Goal: Information Seeking & Learning: Learn about a topic

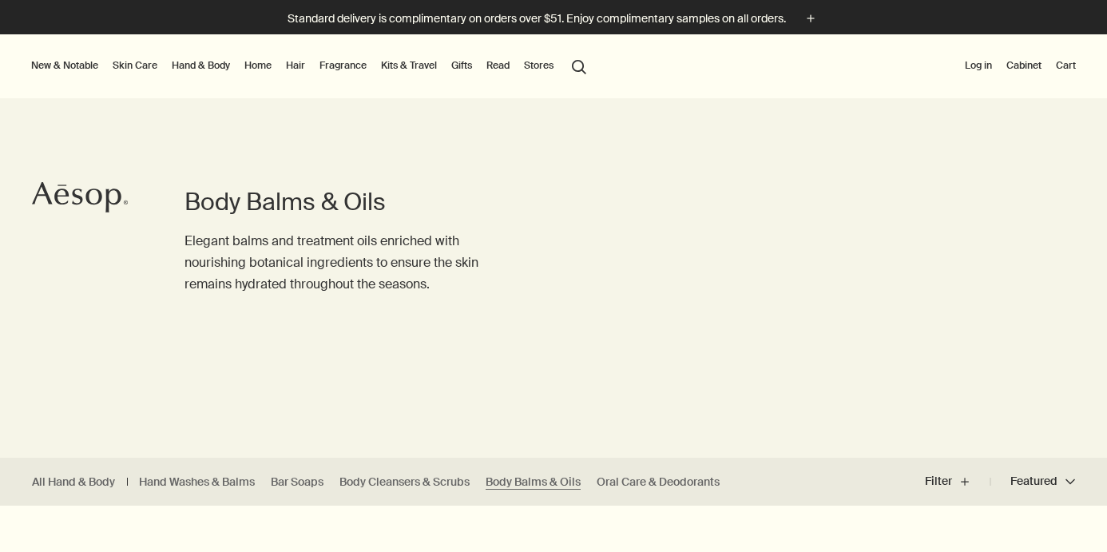
click at [589, 62] on button "search Search" at bounding box center [579, 65] width 29 height 30
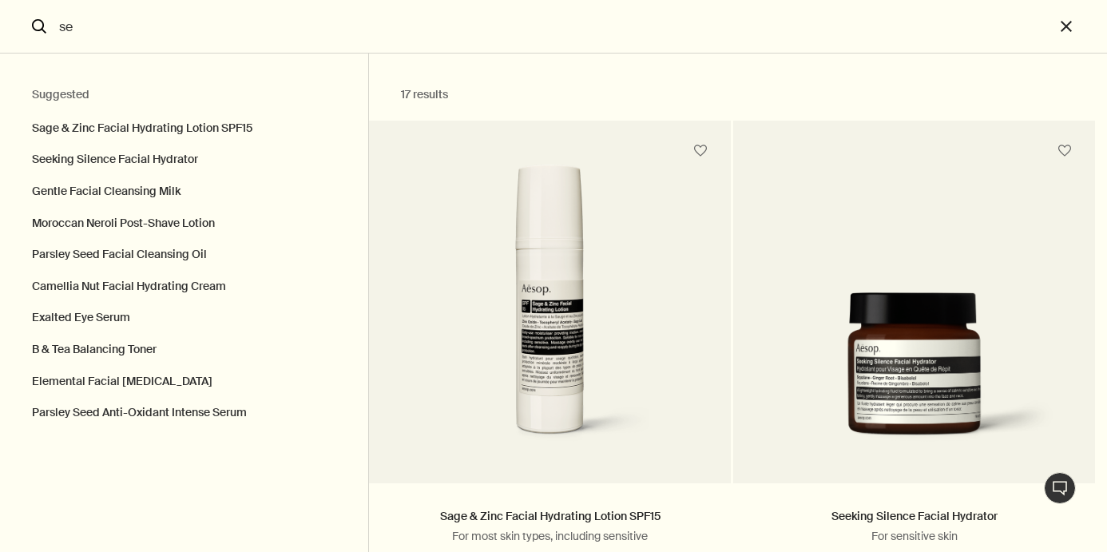
type input "s"
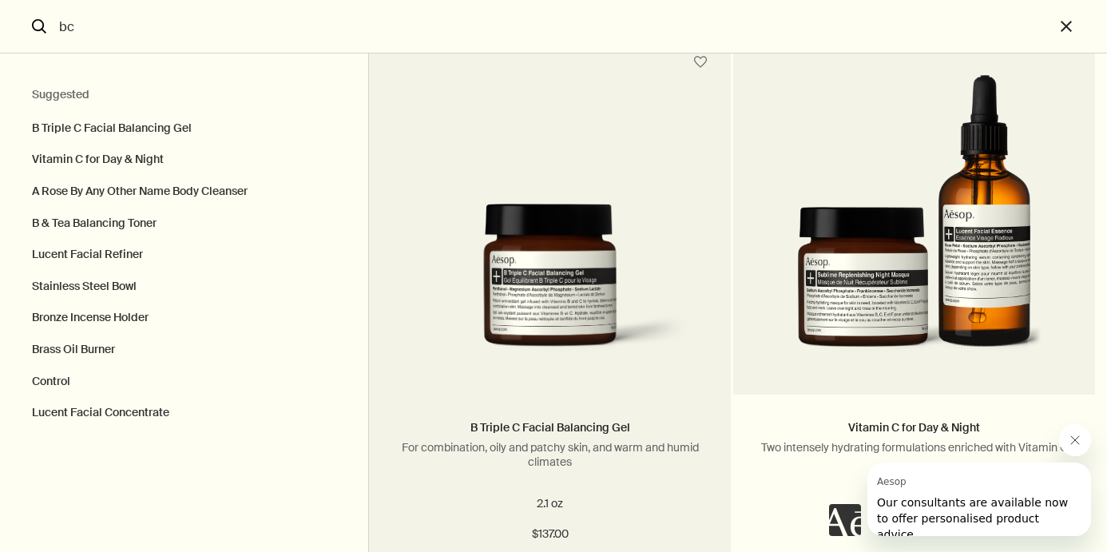
scroll to position [115, 0]
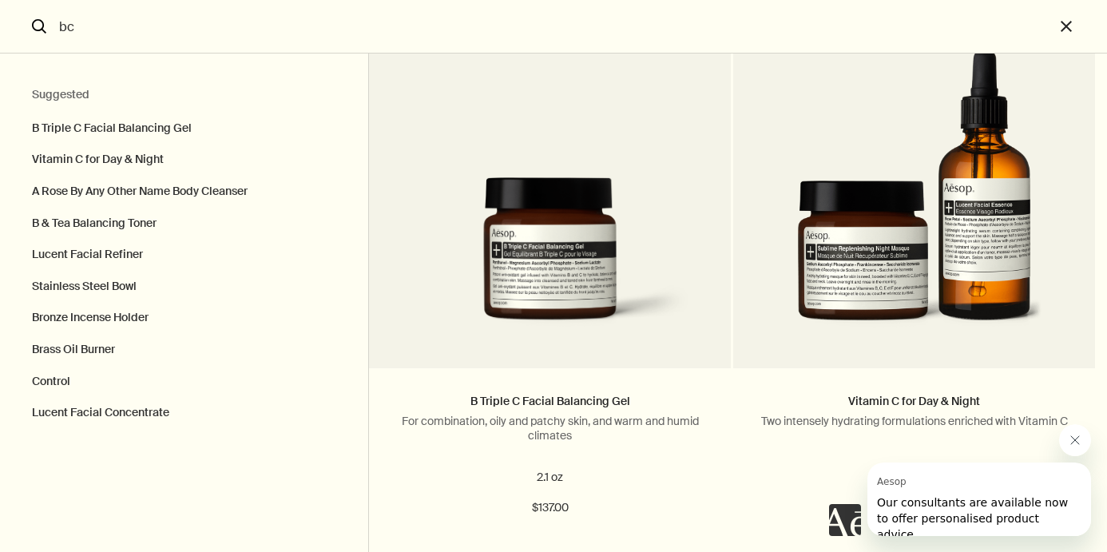
type input "bc"
